Goal: Information Seeking & Learning: Learn about a topic

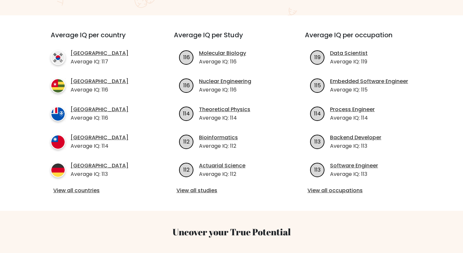
scroll to position [223, 0]
click at [348, 186] on link "View all occupations" at bounding box center [363, 190] width 110 height 8
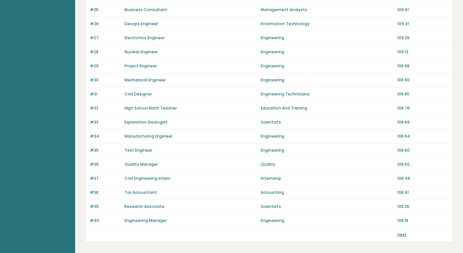
scroll to position [449, 0]
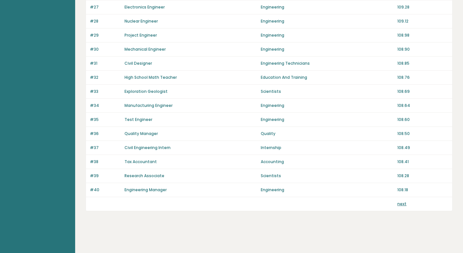
click at [403, 204] on link "next" at bounding box center [402, 204] width 9 height 6
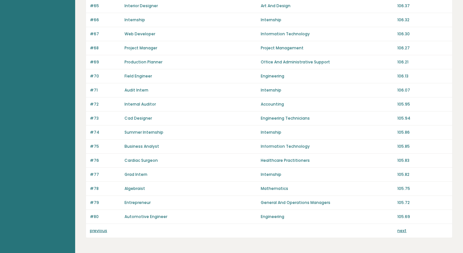
scroll to position [423, 0]
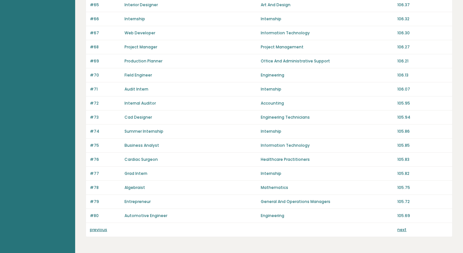
click at [148, 160] on link "Cardiac Surgeon" at bounding box center [141, 160] width 33 height 6
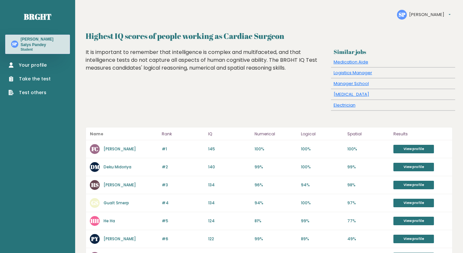
click at [135, 148] on link "[PERSON_NAME]" at bounding box center [120, 149] width 32 height 6
click at [114, 168] on link "Deku Midoriya" at bounding box center [118, 167] width 28 height 6
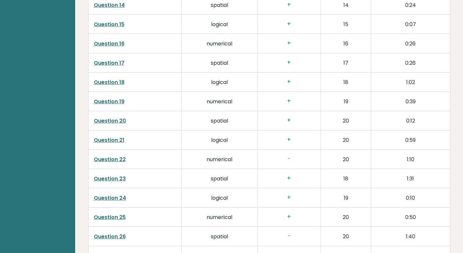
scroll to position [1278, 0]
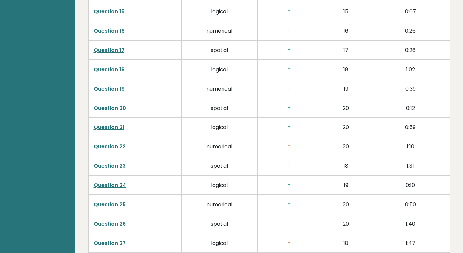
click at [115, 143] on link "Question 22" at bounding box center [110, 147] width 32 height 8
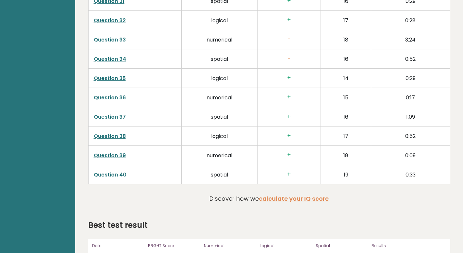
scroll to position [1611, 0]
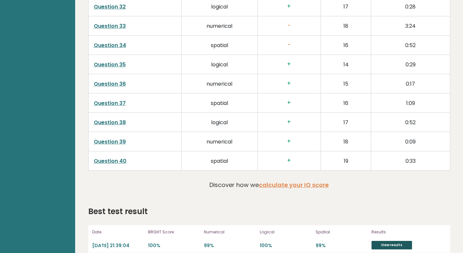
click at [396, 241] on link "View results" at bounding box center [392, 245] width 41 height 9
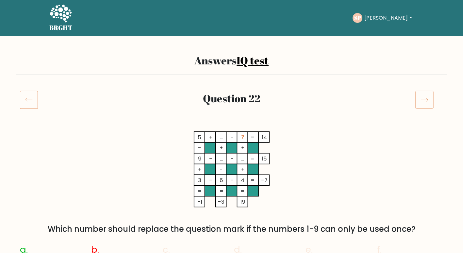
click at [33, 92] on icon at bounding box center [29, 100] width 18 height 18
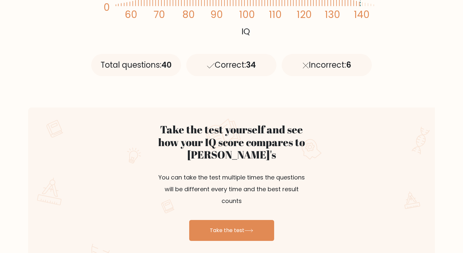
scroll to position [268, 0]
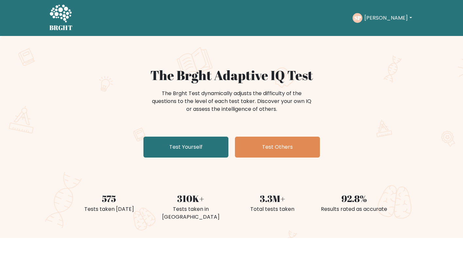
click at [382, 22] on button "[PERSON_NAME]" at bounding box center [388, 18] width 51 height 9
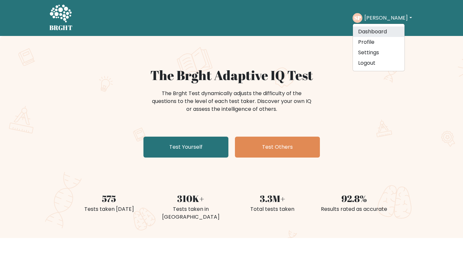
click at [382, 32] on link "Dashboard" at bounding box center [379, 31] width 52 height 10
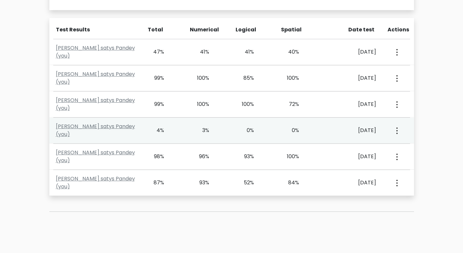
scroll to position [278, 0]
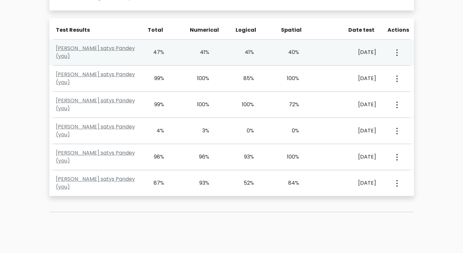
click at [310, 52] on div "40%" at bounding box center [299, 52] width 45 height 8
click at [110, 54] on link "Suchir satys Pandey (you)" at bounding box center [95, 51] width 79 height 15
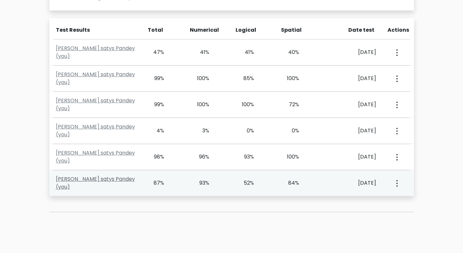
click at [111, 185] on link "Suchir satys Pandey (you)" at bounding box center [95, 182] width 79 height 15
click at [398, 186] on button "button" at bounding box center [396, 183] width 5 height 20
click at [408, 203] on link "View Profile" at bounding box center [420, 202] width 52 height 10
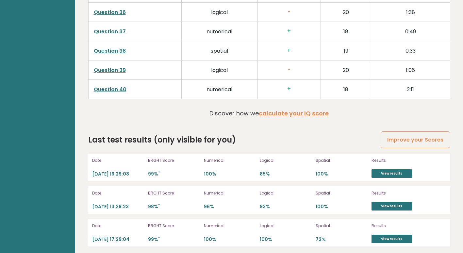
scroll to position [1728, 0]
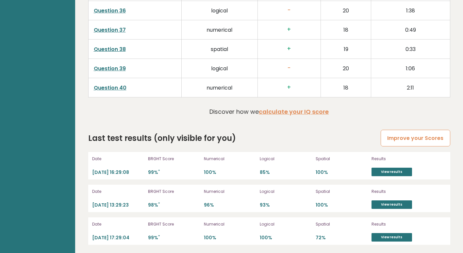
click at [416, 137] on link "Improve your Scores" at bounding box center [415, 138] width 69 height 17
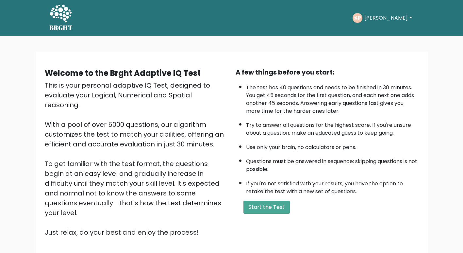
click at [386, 16] on button "[PERSON_NAME]" at bounding box center [388, 18] width 51 height 9
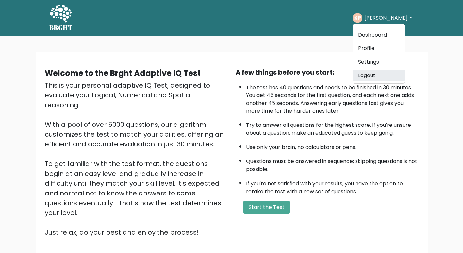
click at [386, 77] on link "Logout" at bounding box center [379, 75] width 52 height 10
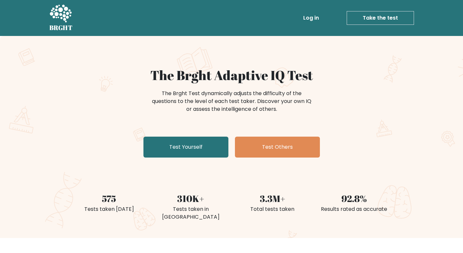
click at [308, 24] on link "Log in" at bounding box center [311, 17] width 21 height 13
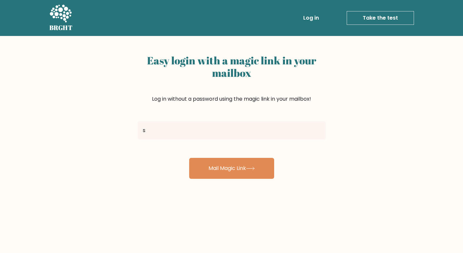
type input "[EMAIL_ADDRESS][DOMAIN_NAME]"
click at [189, 158] on button "Mail Magic Link" at bounding box center [231, 168] width 85 height 21
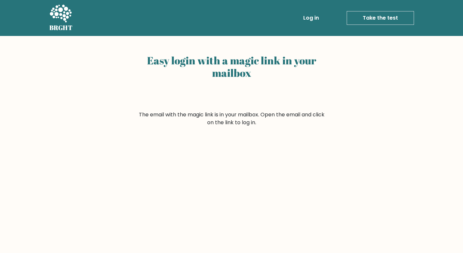
click at [320, 19] on link "Log in" at bounding box center [311, 17] width 21 height 13
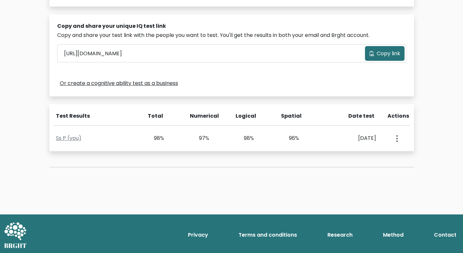
scroll to position [194, 0]
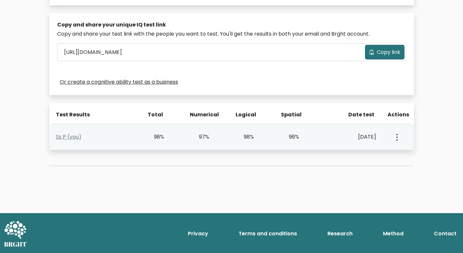
click at [238, 141] on div "98%" at bounding box center [245, 137] width 19 height 8
click at [402, 135] on div "View Profile" at bounding box center [397, 137] width 22 height 20
click at [76, 138] on link "Ss P (you)" at bounding box center [69, 137] width 26 height 8
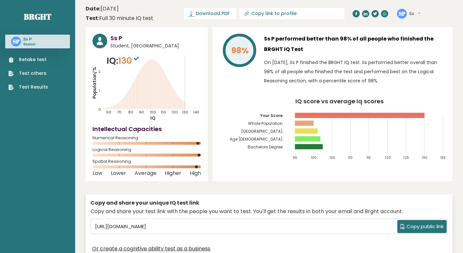
click at [410, 12] on button "Ss" at bounding box center [414, 13] width 11 height 7
click at [425, 51] on link "Logout" at bounding box center [426, 50] width 33 height 9
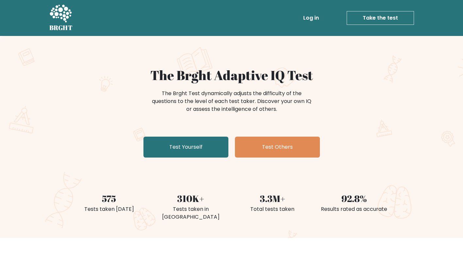
click at [322, 17] on link "Log in" at bounding box center [311, 17] width 21 height 13
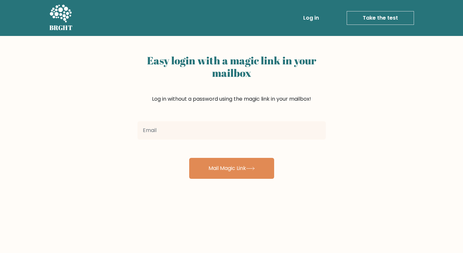
click at [257, 127] on input "email" at bounding box center [232, 130] width 188 height 18
type input "[EMAIL_ADDRESS][DOMAIN_NAME]"
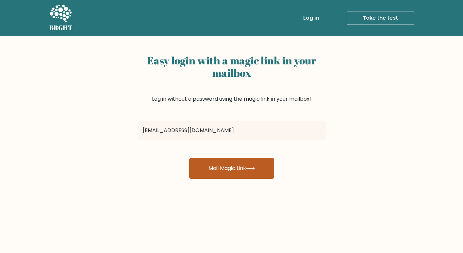
click at [224, 165] on button "Mail Magic Link" at bounding box center [231, 168] width 85 height 21
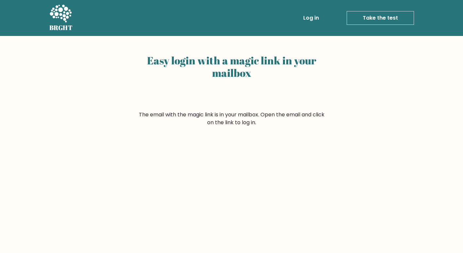
click at [322, 20] on link "Log in" at bounding box center [311, 17] width 21 height 13
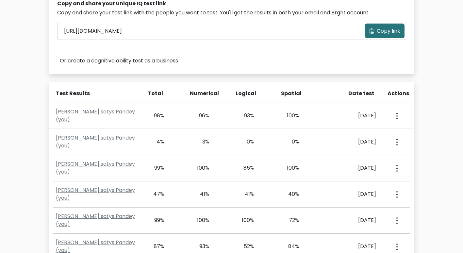
scroll to position [324, 0]
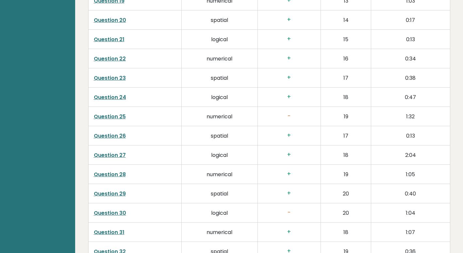
scroll to position [1410, 0]
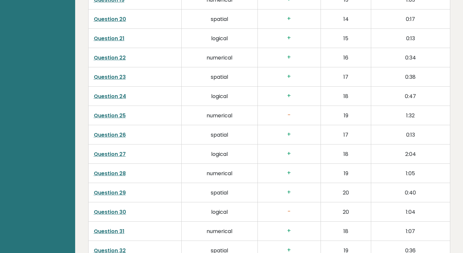
click at [228, 114] on td "numerical" at bounding box center [220, 115] width 76 height 19
click at [120, 112] on link "Question 25" at bounding box center [110, 116] width 32 height 8
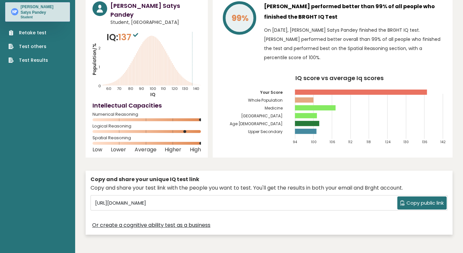
scroll to position [0, 0]
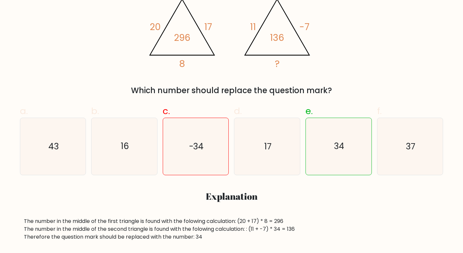
scroll to position [139, 0]
